Goal: Task Accomplishment & Management: Manage account settings

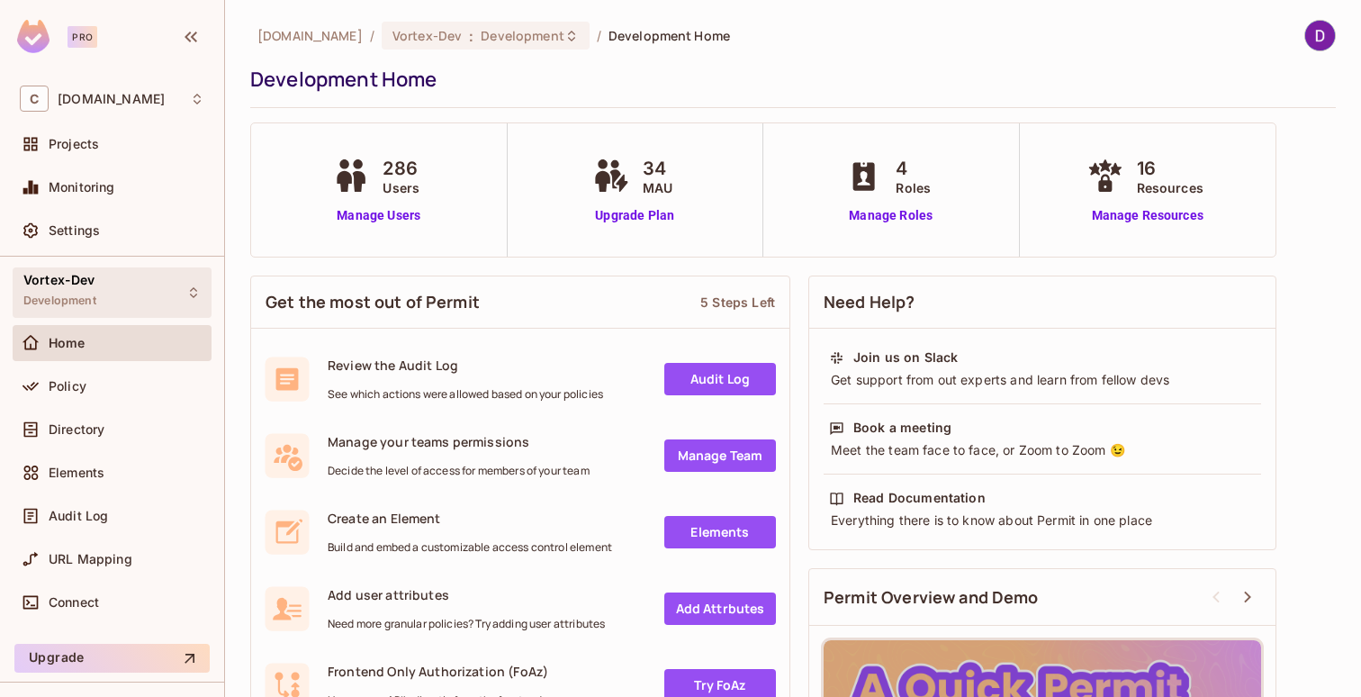
click at [83, 300] on span "Development" at bounding box center [59, 301] width 73 height 14
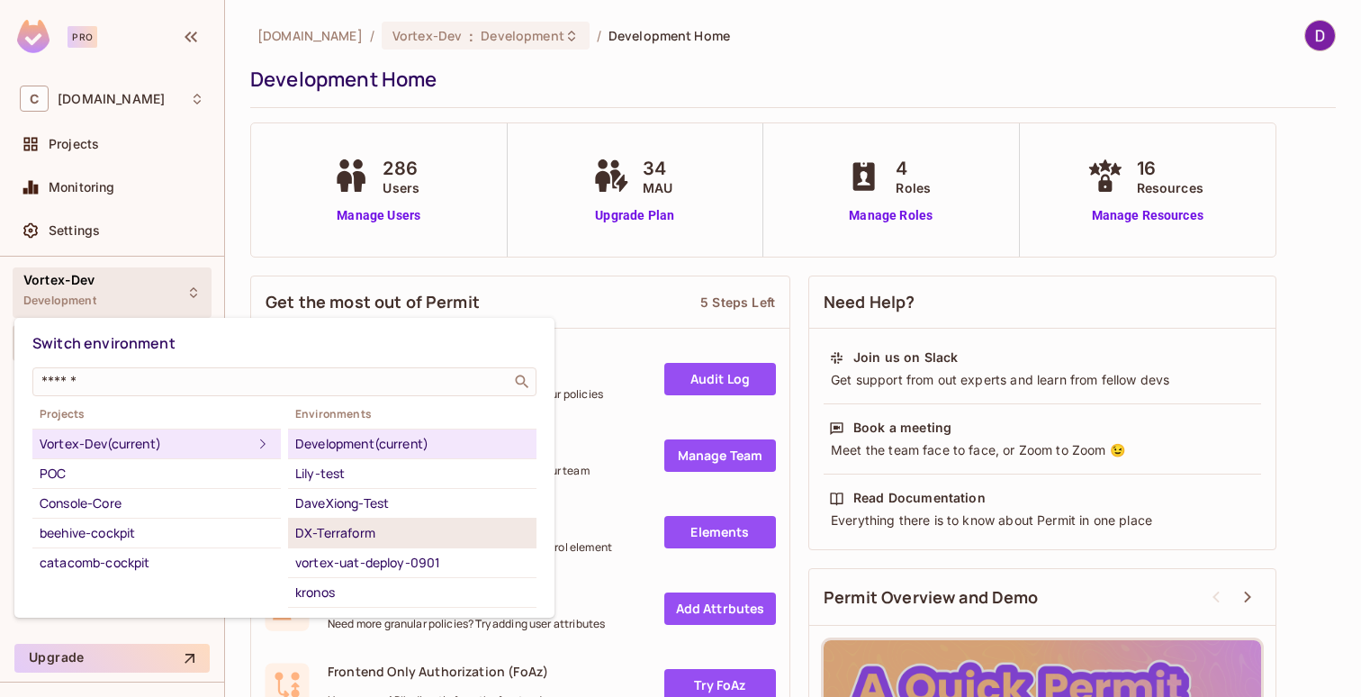
click at [370, 536] on div "DX-Terraform" at bounding box center [412, 533] width 234 height 22
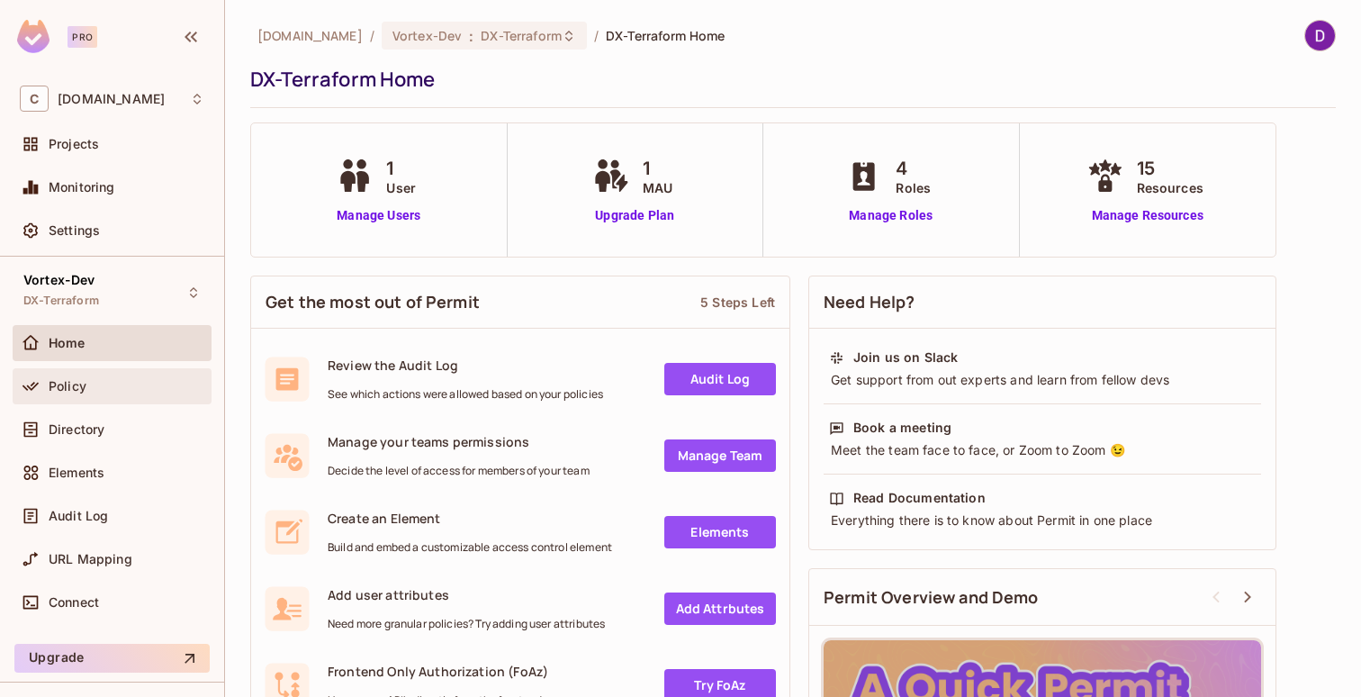
click at [85, 391] on span "Policy" at bounding box center [68, 386] width 38 height 14
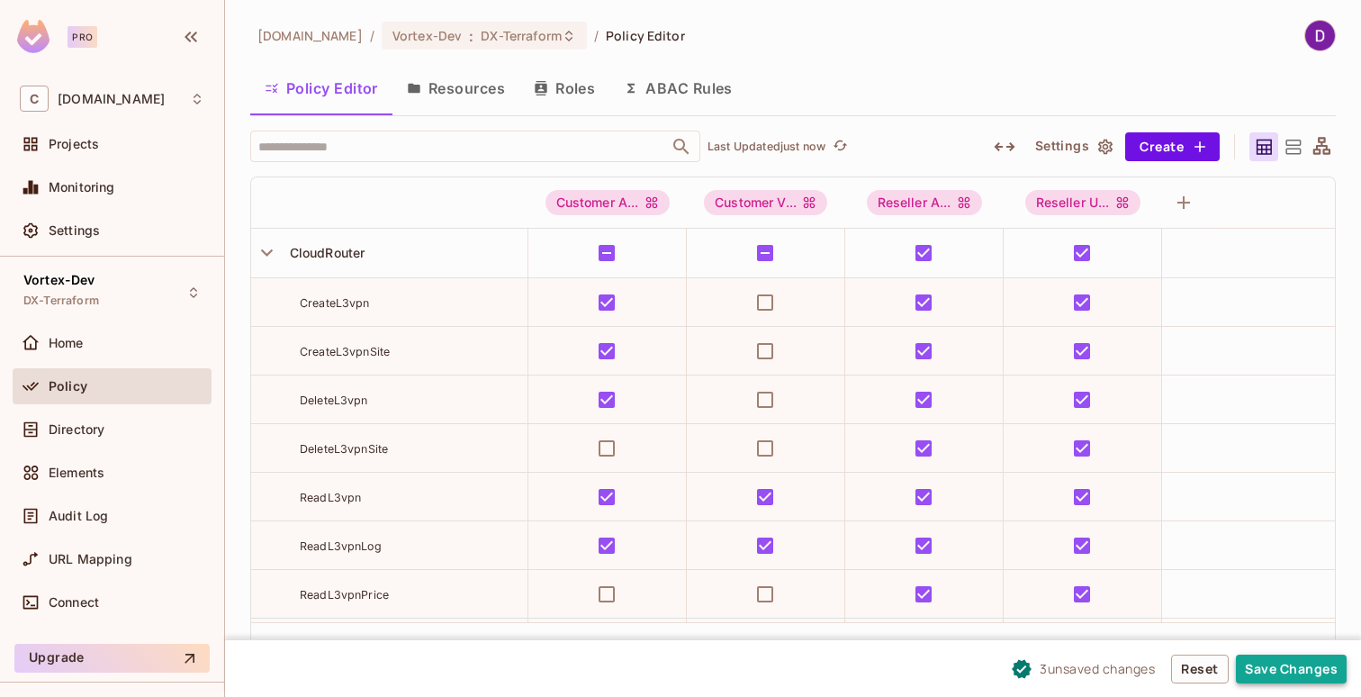
click at [1283, 675] on button "Save Changes" at bounding box center [1291, 669] width 111 height 29
